Goal: Navigation & Orientation: Find specific page/section

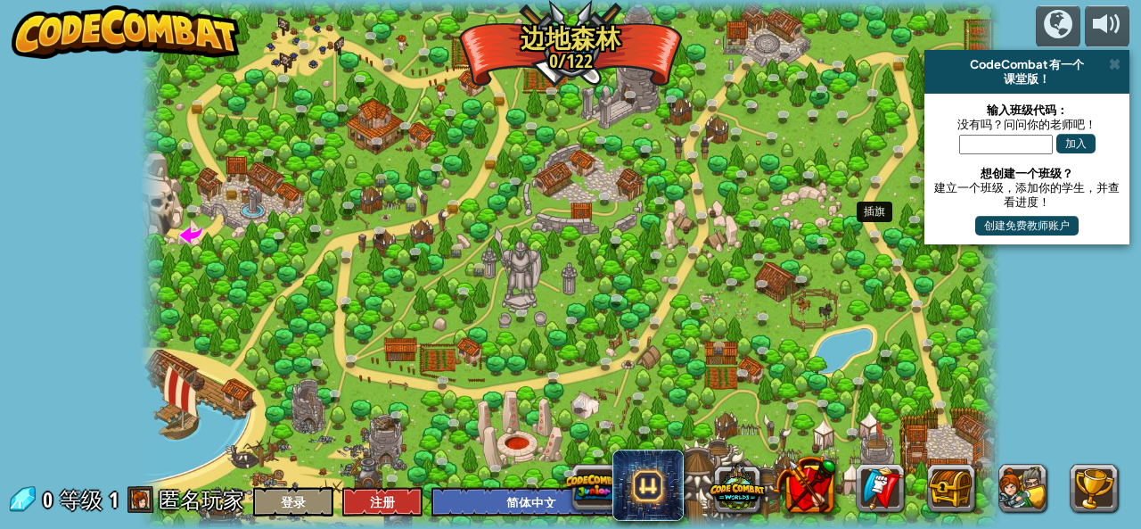
select select "zh-HANS"
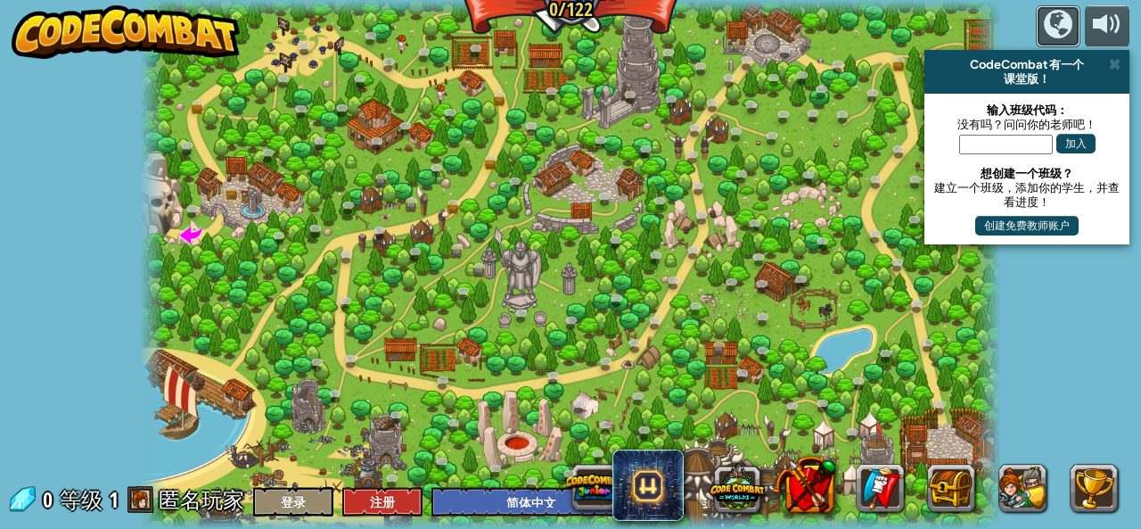
click at [1055, 1] on div "powered by CodeCombat 有一个 课堂版！ 输入班级代码： 没有吗？问问你的老师吧！ 加入 想创建一个班级？ 建立一个班级，添加你的学生，并…" at bounding box center [570, 264] width 1141 height 529
click at [1072, 24] on div at bounding box center [1058, 24] width 29 height 29
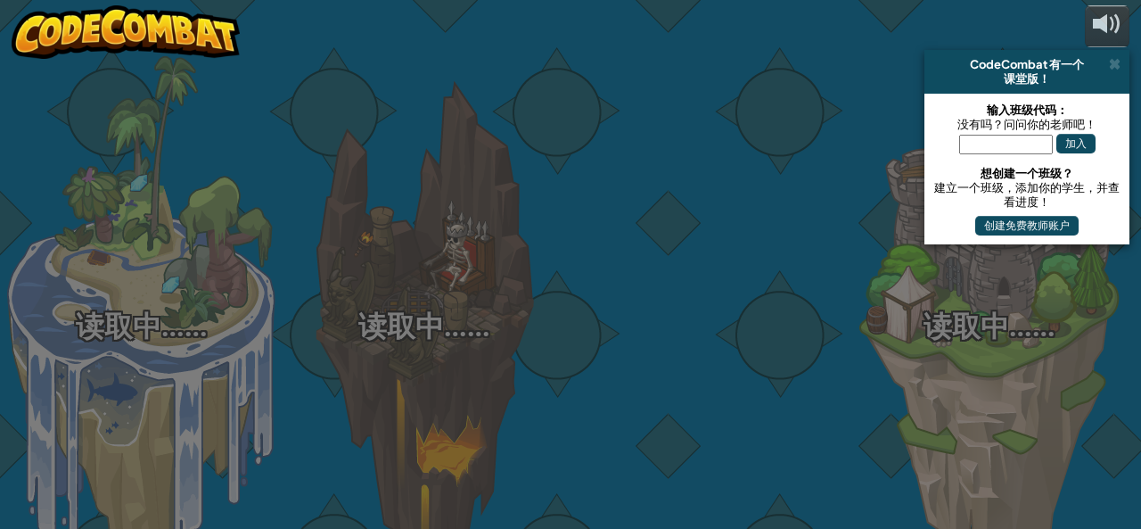
select select "zh-HANS"
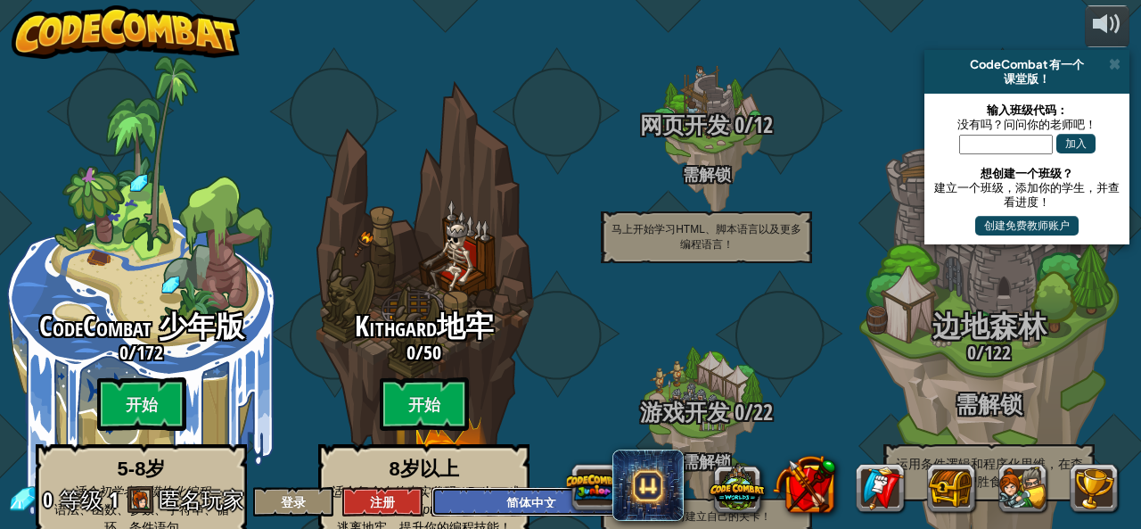
click at [509, 497] on select "English ([GEOGRAPHIC_DATA]) English ([GEOGRAPHIC_DATA]) 简体中文 繁體中文 русский españ…" at bounding box center [537, 501] width 210 height 29
